Goal: Information Seeking & Learning: Learn about a topic

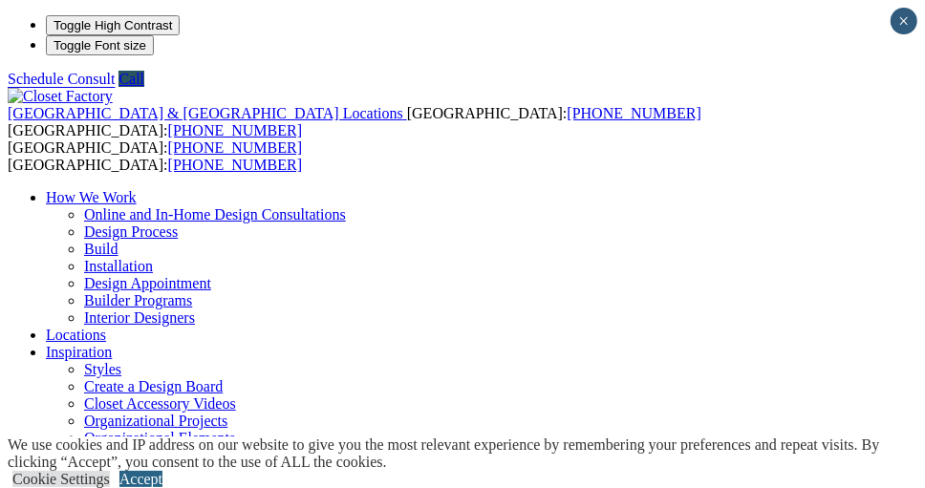
click at [162, 471] on link "Accept" at bounding box center [140, 479] width 43 height 16
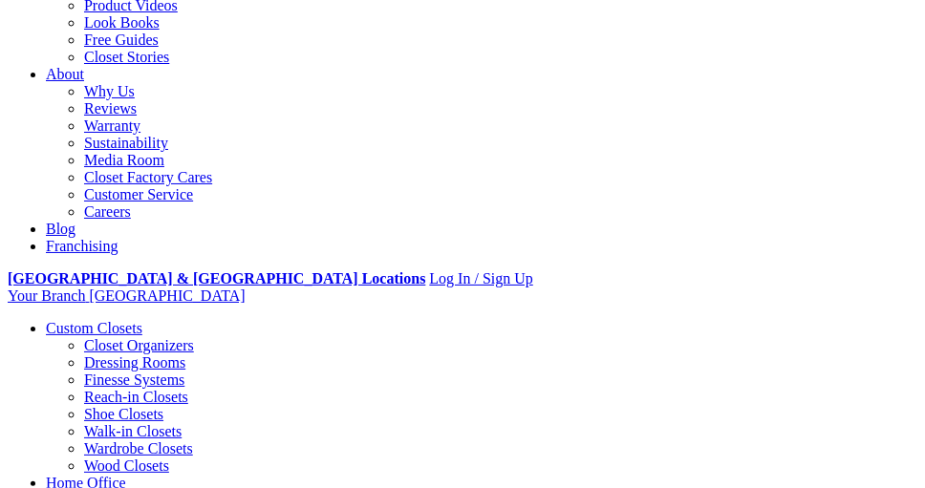
scroll to position [479, 0]
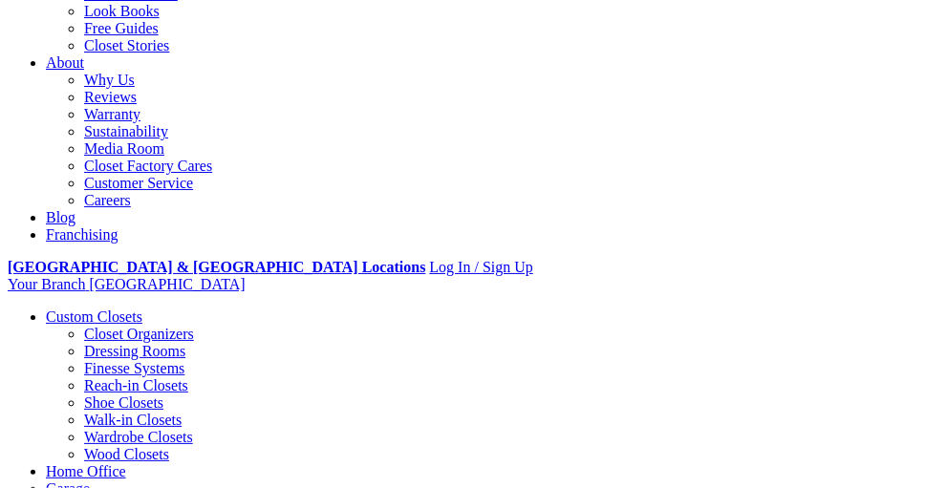
click at [0, 0] on span at bounding box center [0, 0] width 0 height 0
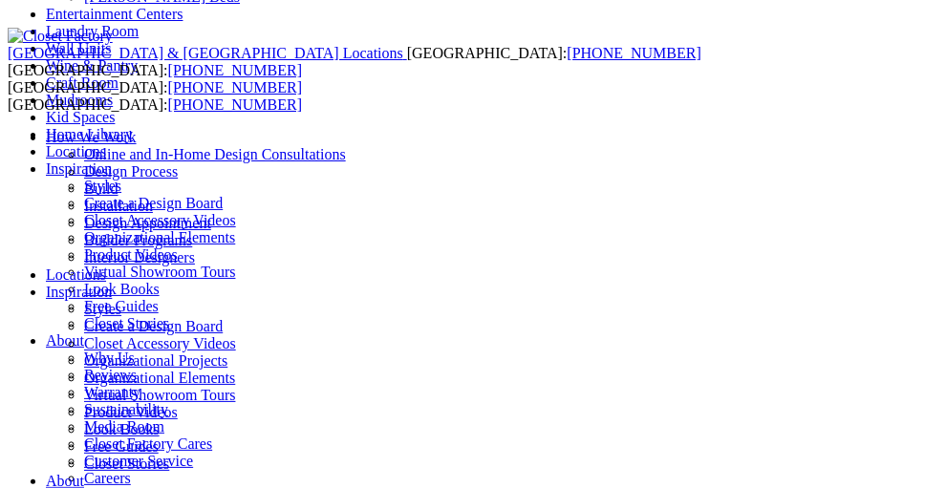
click at [46, 56] on link "Wall Units" at bounding box center [78, 48] width 65 height 16
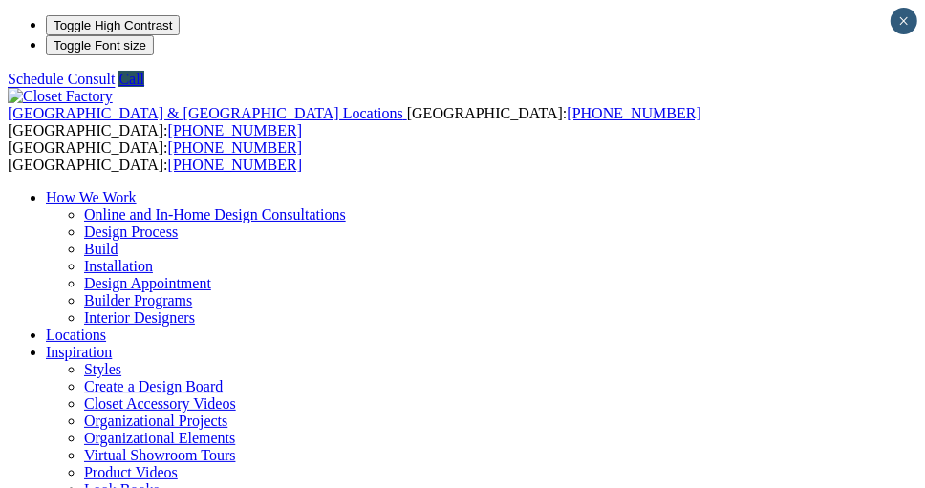
scroll to position [11, 0]
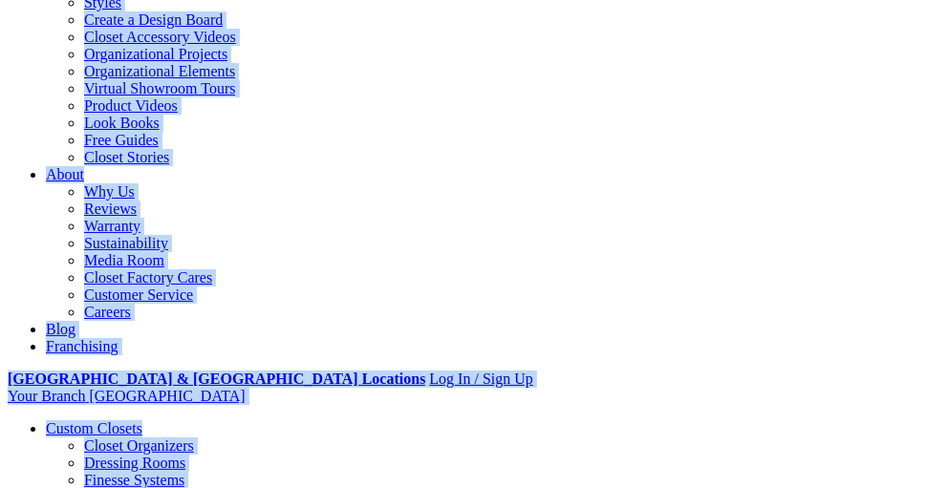
scroll to position [0, 0]
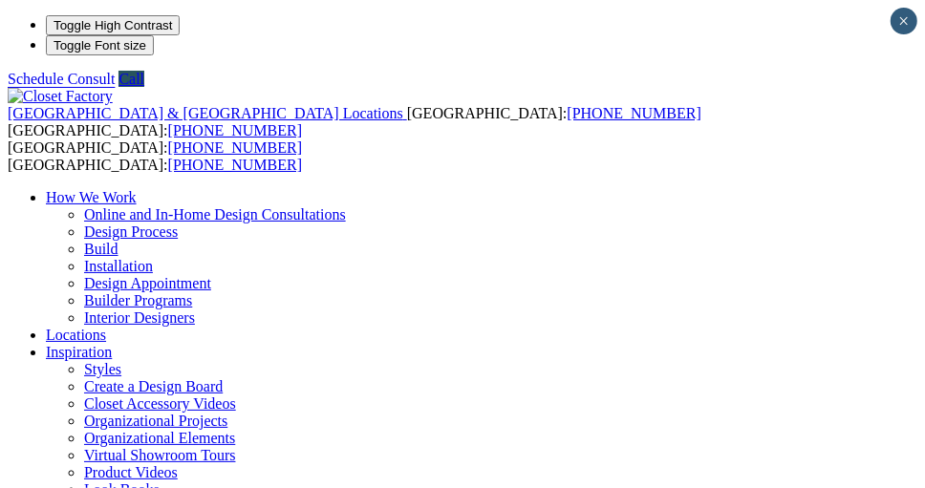
click at [0, 0] on span at bounding box center [0, 0] width 0 height 0
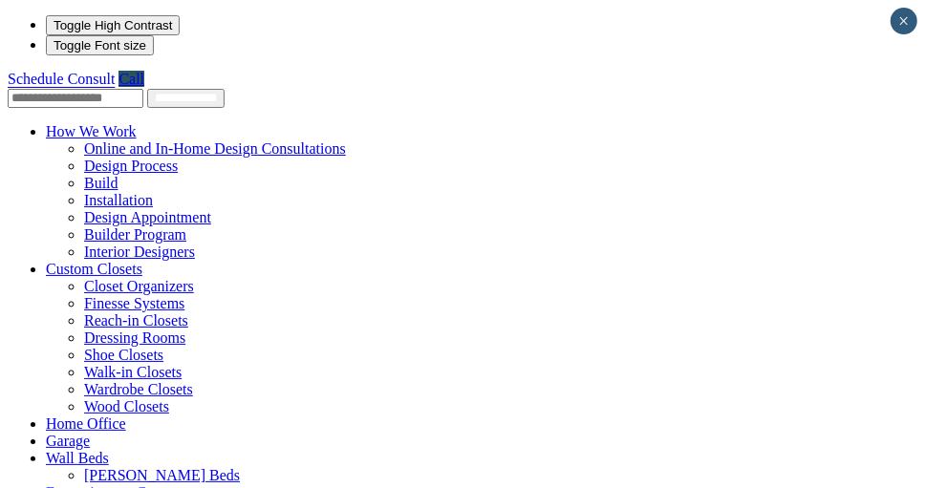
click at [76, 261] on link "Custom Closets" at bounding box center [94, 269] width 97 height 16
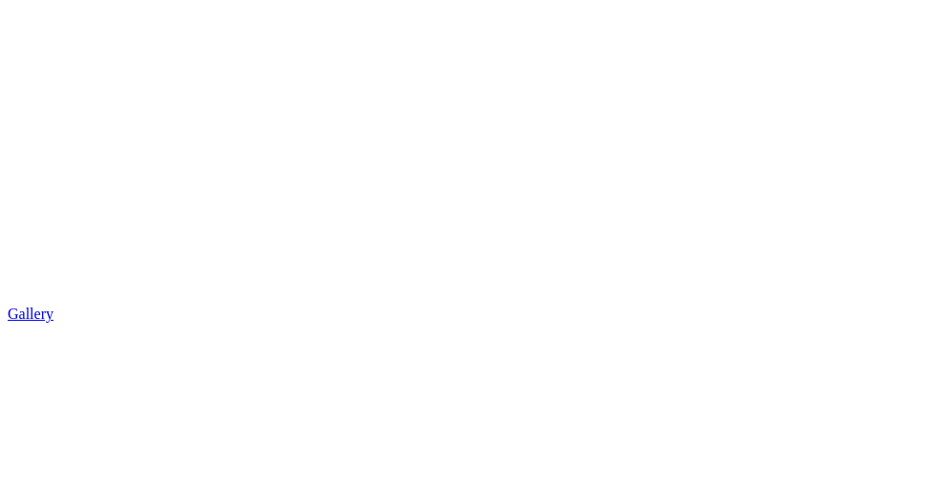
scroll to position [3004, 0]
